Goal: Transaction & Acquisition: Purchase product/service

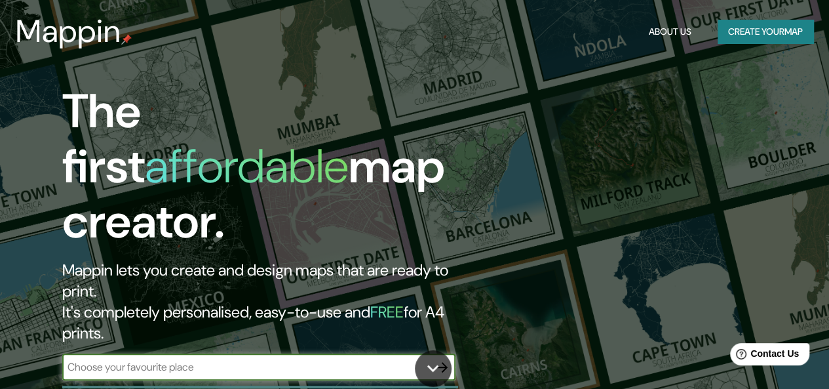
click at [420, 359] on input "text" at bounding box center [245, 366] width 367 height 15
type input "SAN [PERSON_NAME]"
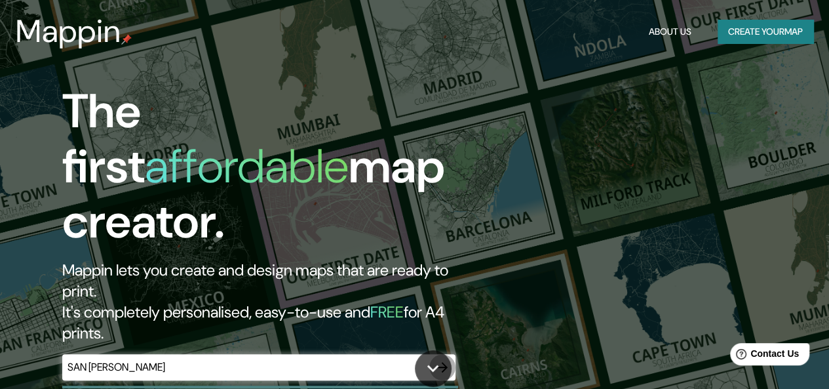
click at [443, 362] on icon "button" at bounding box center [442, 367] width 10 height 10
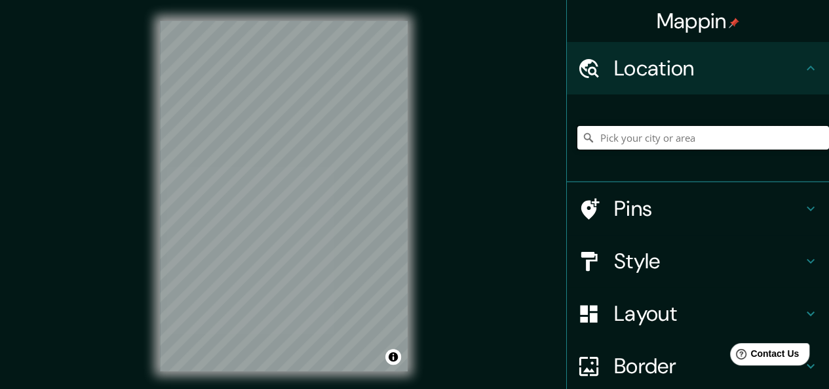
click at [603, 143] on input "Pick your city or area" at bounding box center [704, 138] width 252 height 24
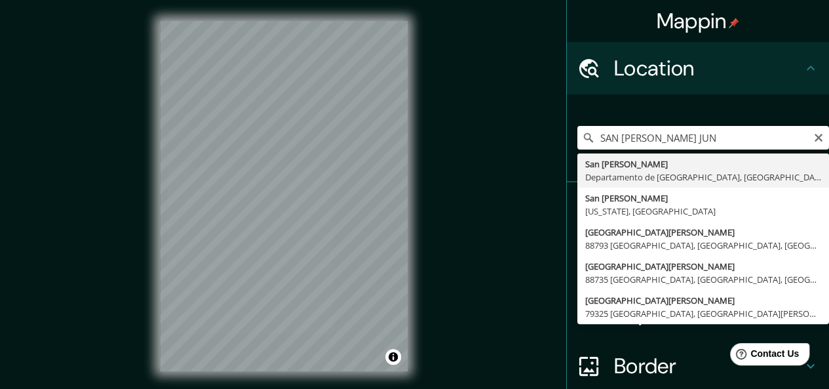
type input "[GEOGRAPHIC_DATA][PERSON_NAME], [GEOGRAPHIC_DATA], [GEOGRAPHIC_DATA]"
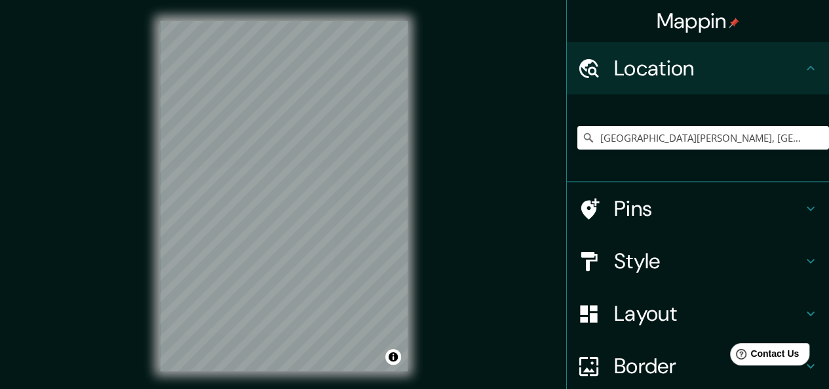
click at [627, 218] on h4 "Pins" at bounding box center [708, 208] width 189 height 26
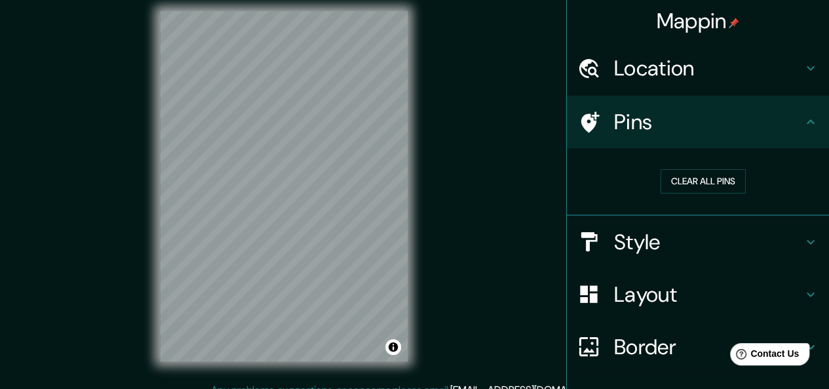
scroll to position [12, 0]
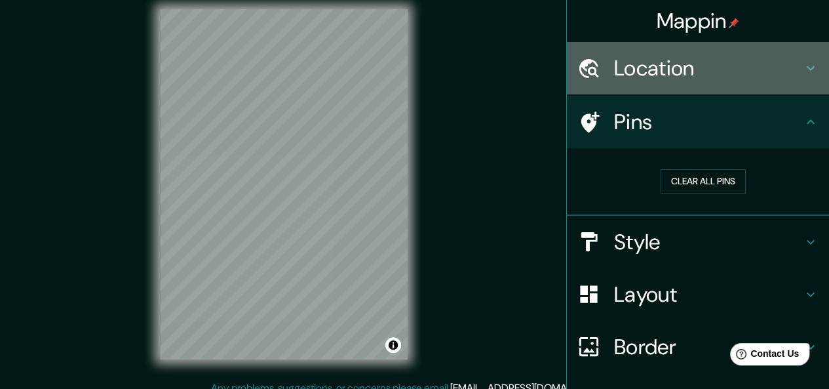
click at [765, 86] on div "Location" at bounding box center [698, 68] width 262 height 52
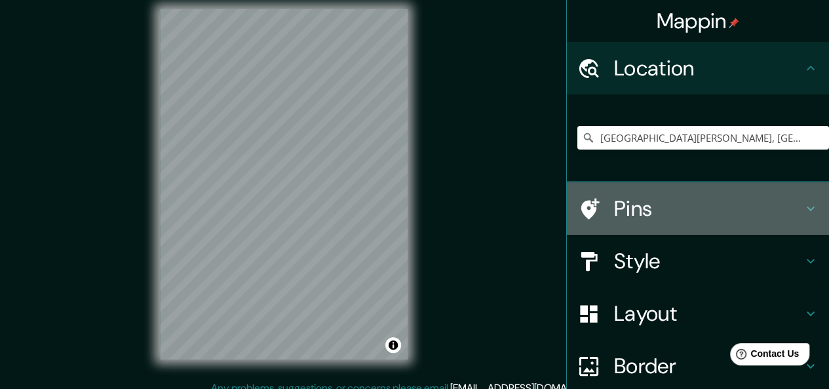
click at [759, 199] on h4 "Pins" at bounding box center [708, 208] width 189 height 26
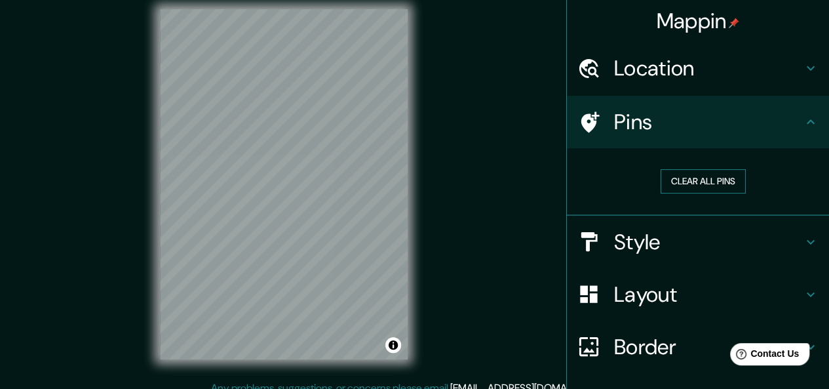
click at [732, 174] on button "Clear all pins" at bounding box center [703, 181] width 85 height 24
click at [716, 177] on button "Clear all pins" at bounding box center [703, 181] width 85 height 24
drag, startPoint x: 818, startPoint y: 181, endPoint x: 806, endPoint y: 229, distance: 49.1
click at [806, 229] on ul "Location [GEOGRAPHIC_DATA][PERSON_NAME], [GEOGRAPHIC_DATA], [GEOGRAPHIC_DATA] P…" at bounding box center [698, 262] width 262 height 440
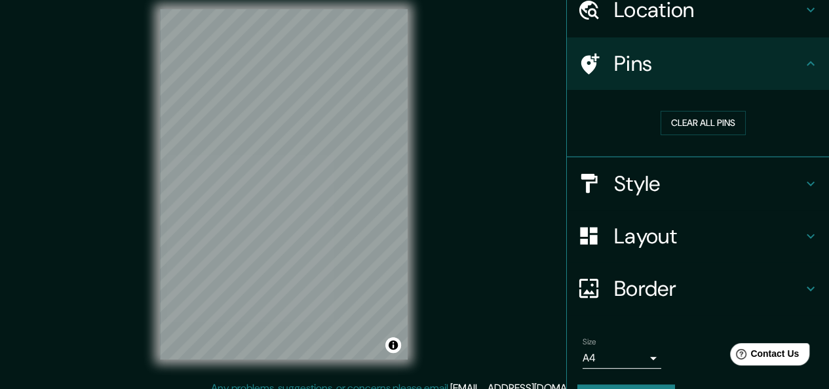
scroll to position [60, 0]
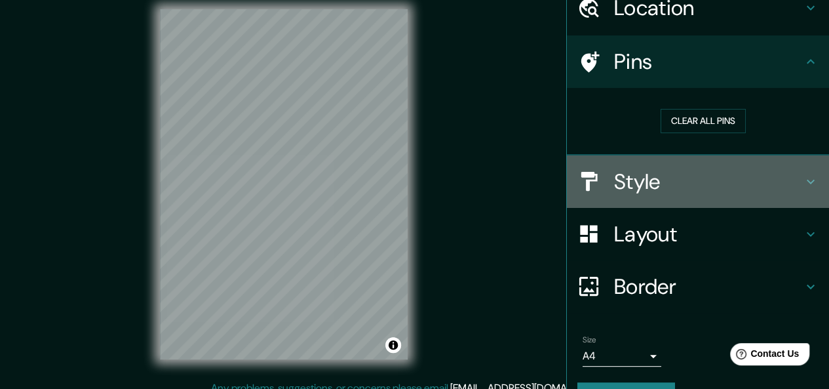
click at [722, 195] on div "Style" at bounding box center [698, 181] width 262 height 52
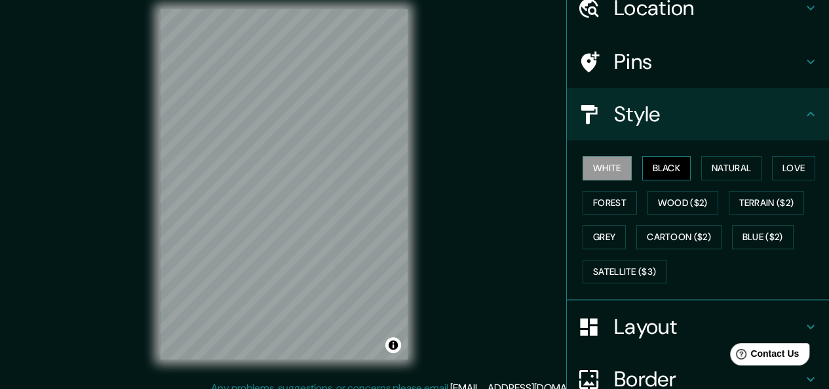
click at [660, 172] on button "Black" at bounding box center [667, 168] width 49 height 24
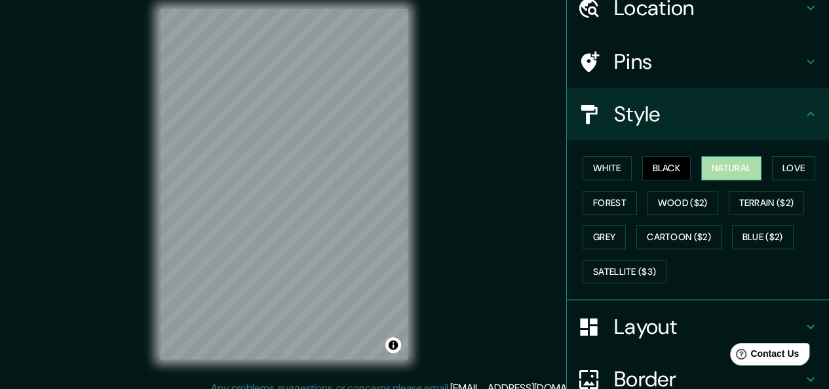
click at [742, 171] on button "Natural" at bounding box center [732, 168] width 60 height 24
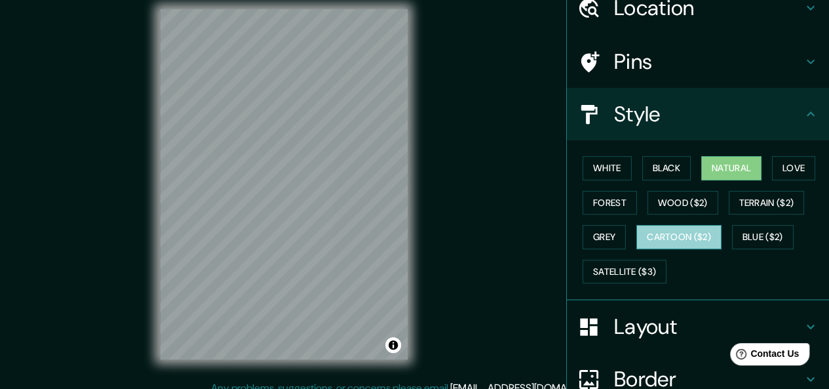
click at [644, 235] on button "Cartoon ($2)" at bounding box center [679, 237] width 85 height 24
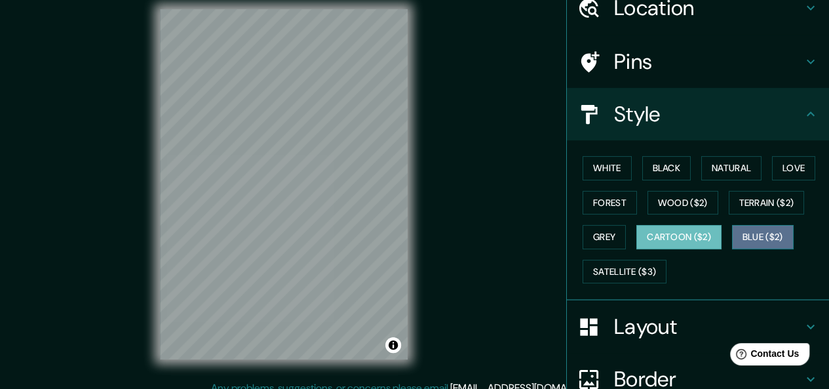
click at [732, 239] on button "Blue ($2)" at bounding box center [763, 237] width 62 height 24
click at [674, 243] on button "Cartoon ($2)" at bounding box center [679, 237] width 85 height 24
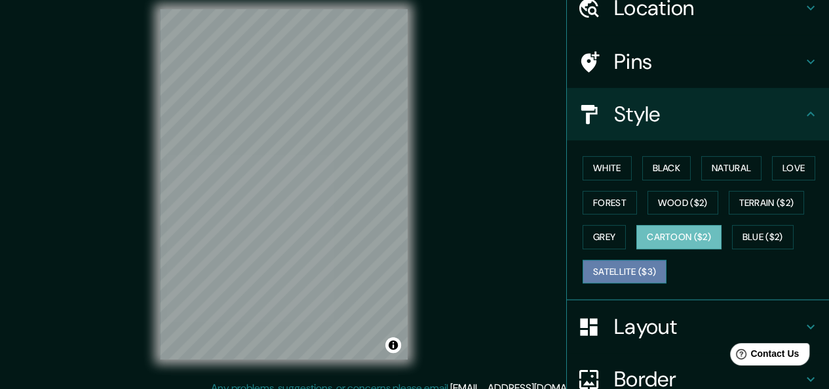
click at [645, 260] on button "Satellite ($3)" at bounding box center [625, 272] width 84 height 24
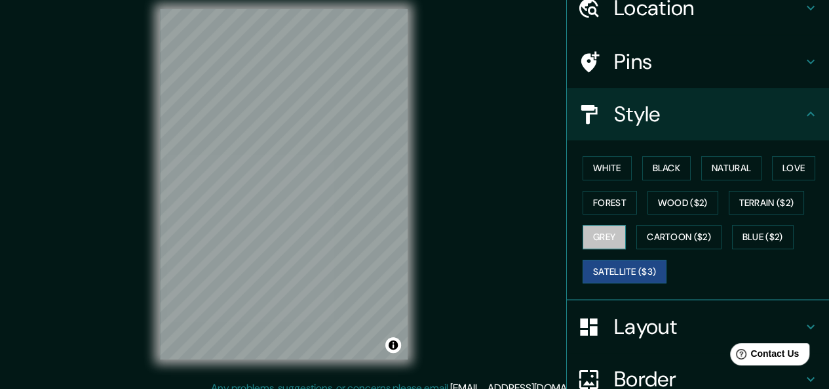
click at [614, 241] on button "Grey" at bounding box center [604, 237] width 43 height 24
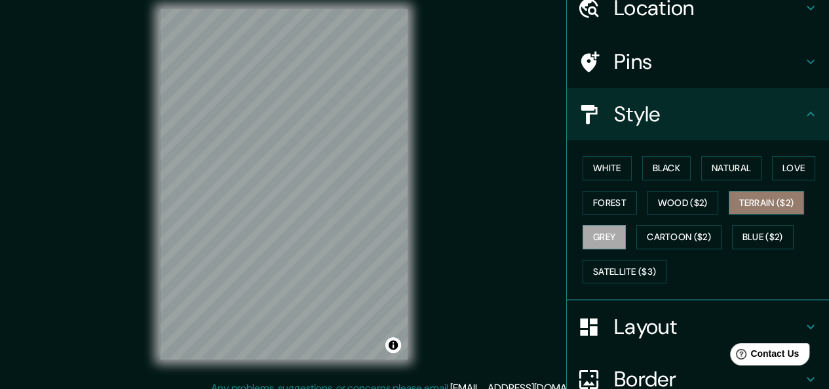
click at [747, 207] on button "Terrain ($2)" at bounding box center [767, 203] width 76 height 24
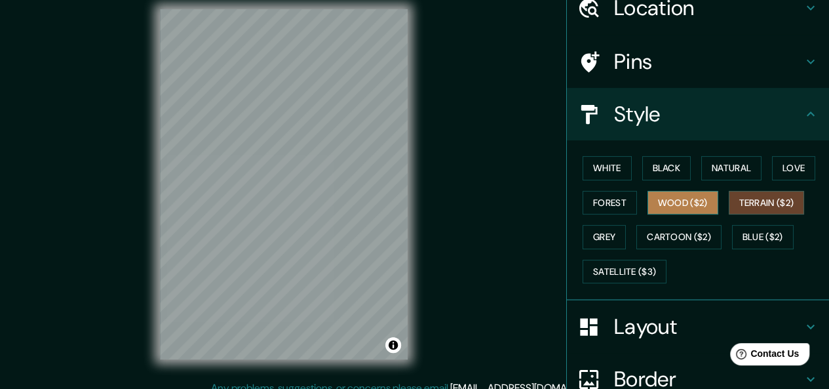
click at [671, 205] on button "Wood ($2)" at bounding box center [683, 203] width 71 height 24
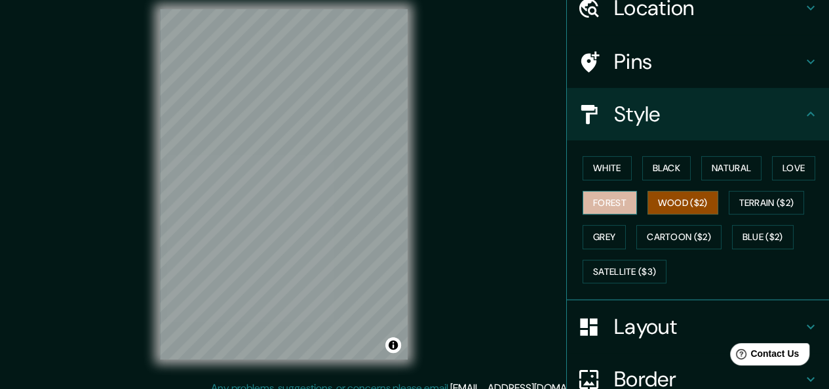
click at [616, 204] on button "Forest" at bounding box center [610, 203] width 54 height 24
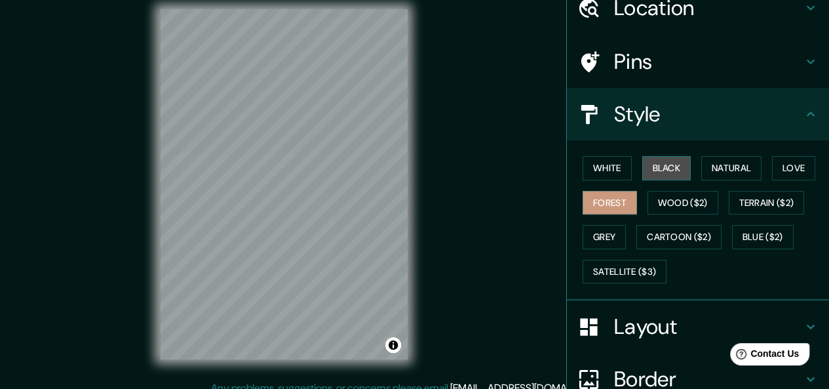
click at [643, 173] on button "Black" at bounding box center [667, 168] width 49 height 24
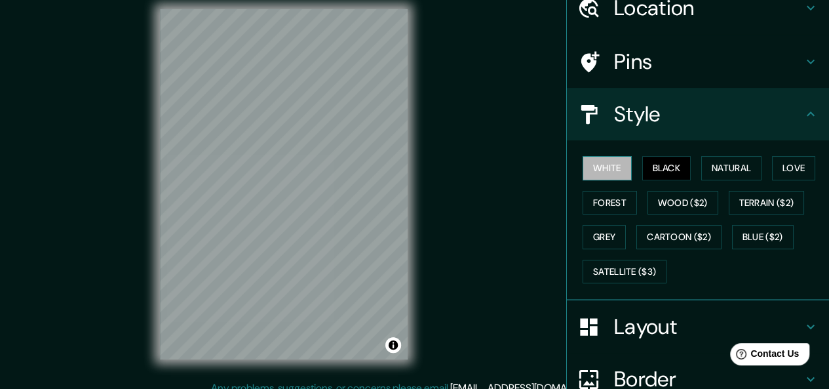
click at [603, 168] on button "White" at bounding box center [607, 168] width 49 height 24
click at [643, 170] on button "Black" at bounding box center [667, 168] width 49 height 24
click at [608, 170] on button "White" at bounding box center [607, 168] width 49 height 24
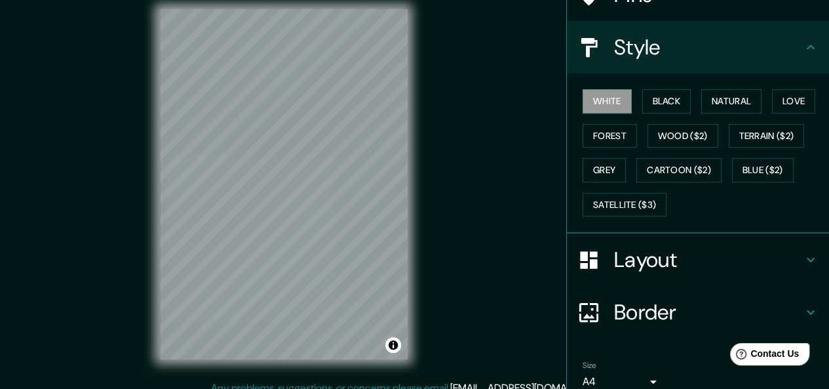
scroll to position [143, 0]
